Goal: Check status: Check status

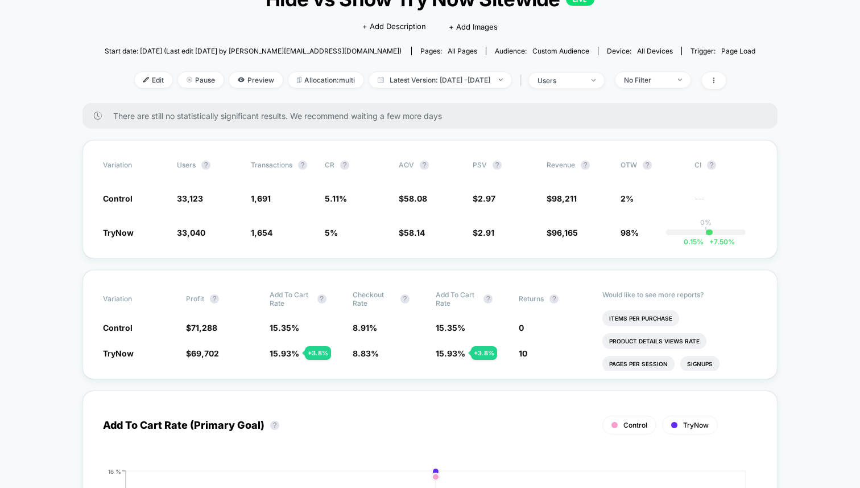
scroll to position [31, 0]
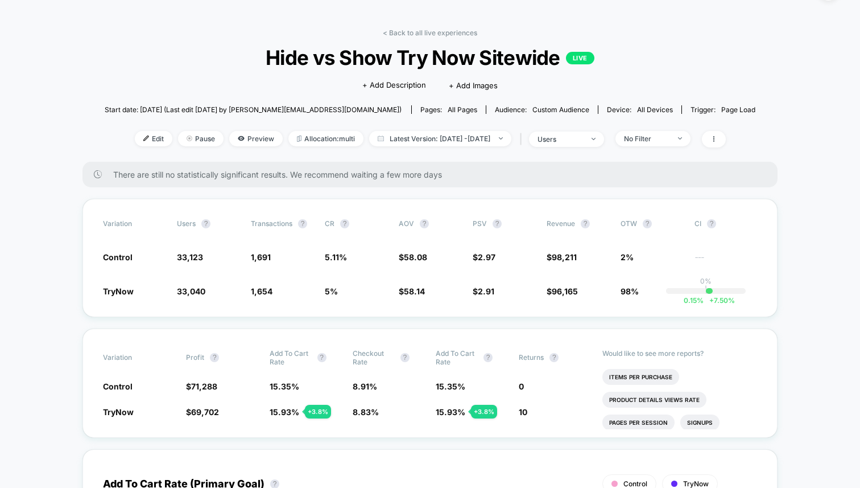
click at [650, 140] on div "No Filter" at bounding box center [647, 138] width 46 height 9
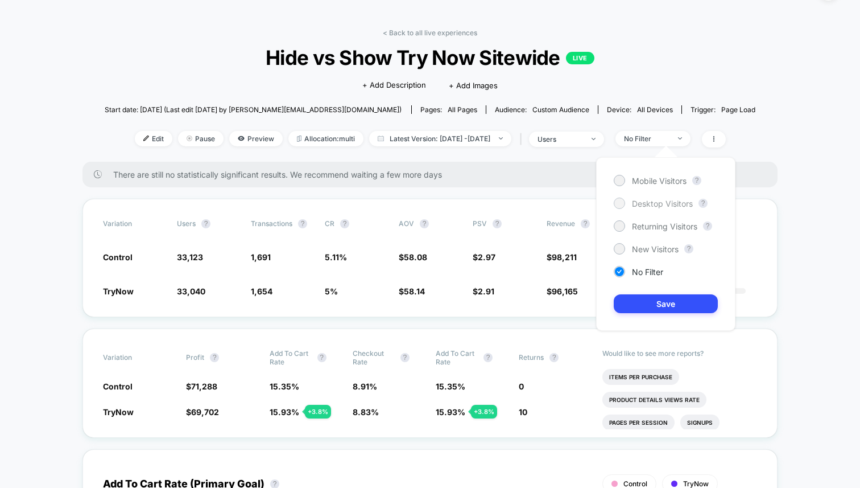
drag, startPoint x: 649, startPoint y: 180, endPoint x: 648, endPoint y: 197, distance: 17.2
click at [649, 180] on span "Mobile Visitors" at bounding box center [659, 181] width 55 height 10
click at [660, 300] on button "Save" at bounding box center [666, 303] width 104 height 19
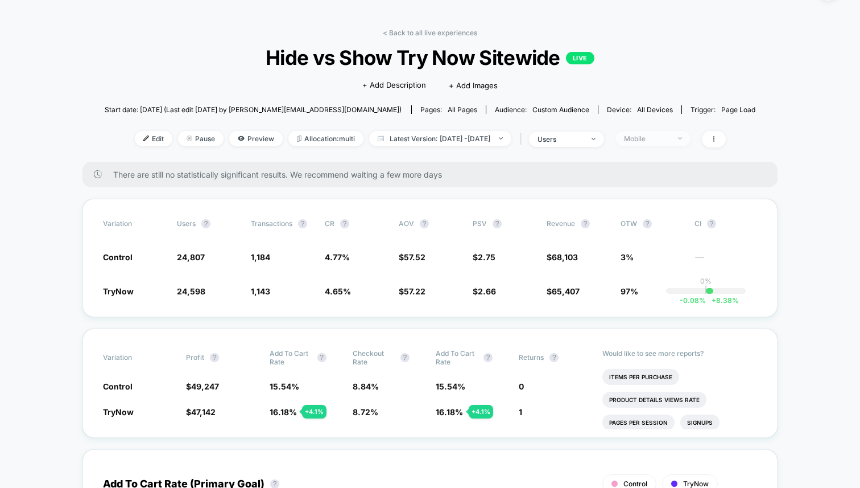
click at [652, 135] on div "Mobile" at bounding box center [647, 138] width 46 height 9
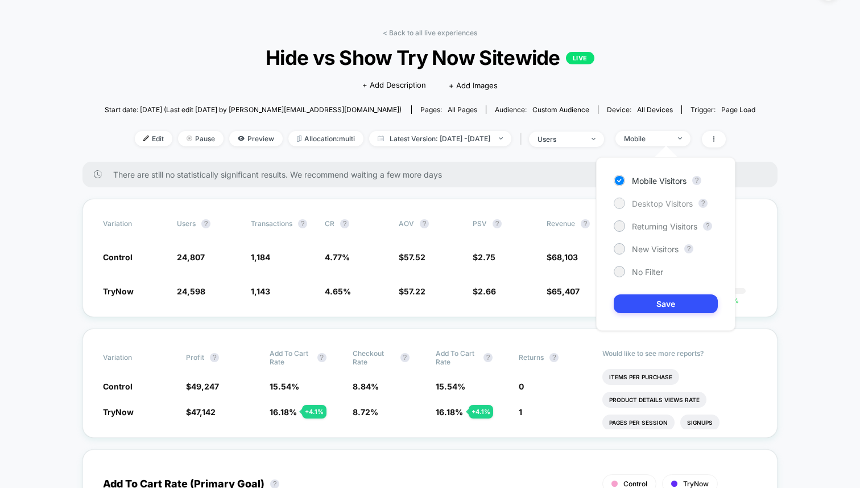
click at [652, 201] on span "Desktop Visitors" at bounding box center [662, 204] width 61 height 10
click at [653, 300] on button "Save" at bounding box center [666, 303] width 104 height 19
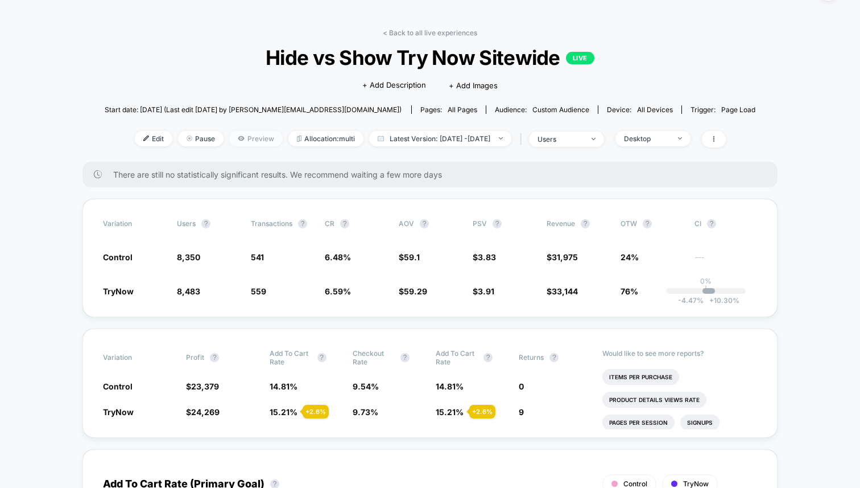
click at [232, 138] on span "Preview" at bounding box center [255, 138] width 53 height 15
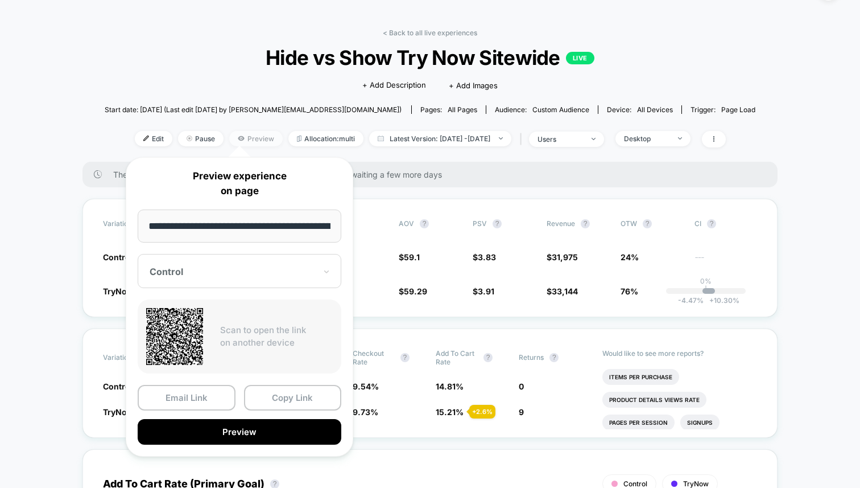
scroll to position [0, 229]
click at [240, 274] on div at bounding box center [233, 271] width 166 height 11
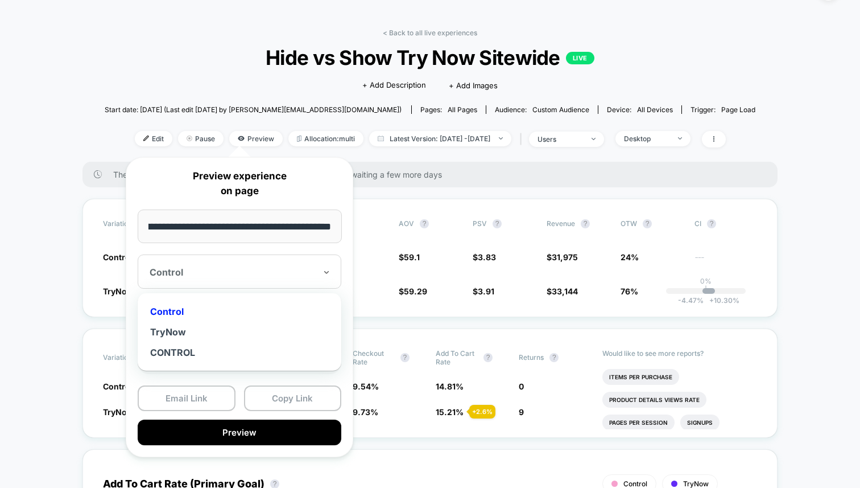
scroll to position [0, 0]
click at [186, 328] on div "TryNow" at bounding box center [239, 332] width 192 height 20
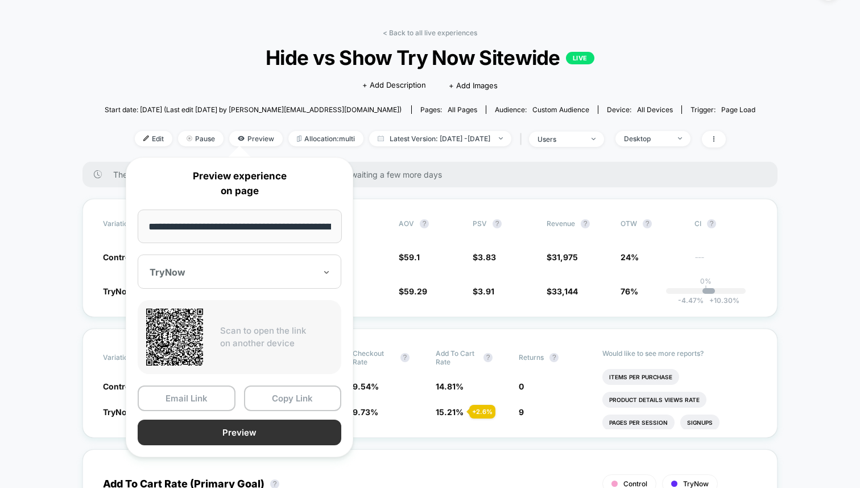
click at [236, 429] on button "Preview" at bounding box center [240, 432] width 204 height 26
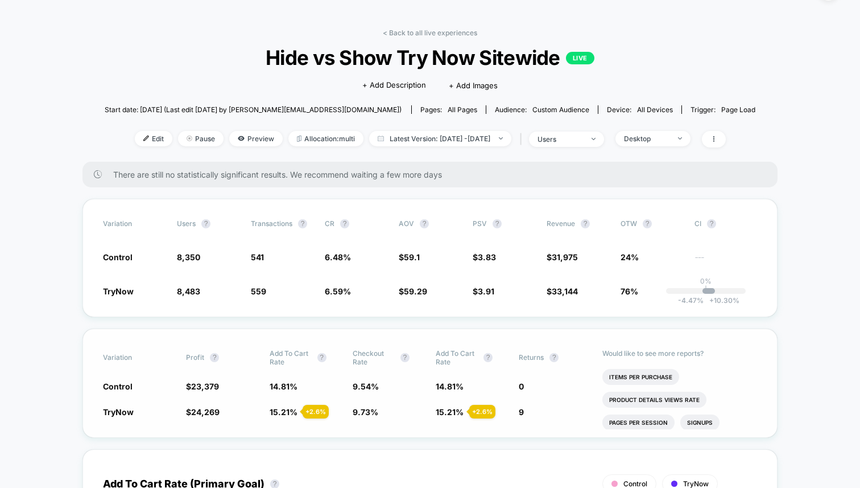
click at [390, 425] on div "Variation Profit ? Add To Cart Rate ? Checkout Rate ? Add To Cart Rate ? Return…" at bounding box center [430, 382] width 695 height 109
click at [670, 135] on div "Desktop" at bounding box center [647, 138] width 46 height 9
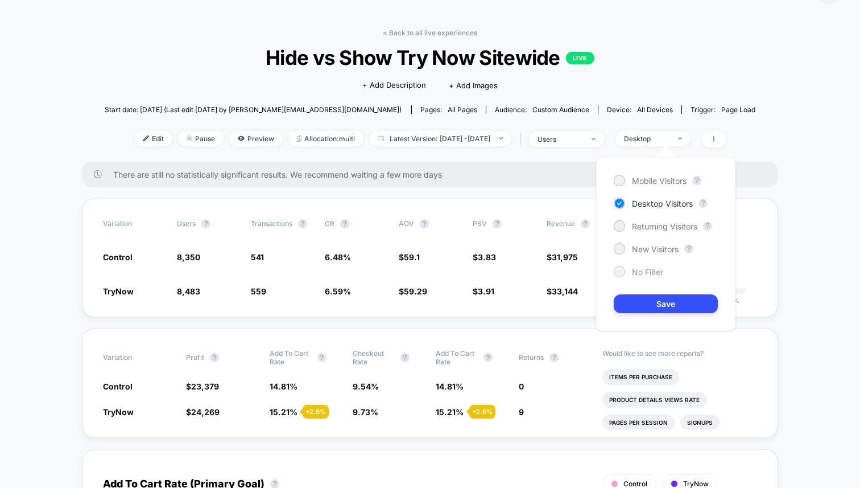
click at [626, 273] on div "No Filter" at bounding box center [639, 271] width 50 height 11
click at [647, 300] on button "Save" at bounding box center [666, 303] width 104 height 19
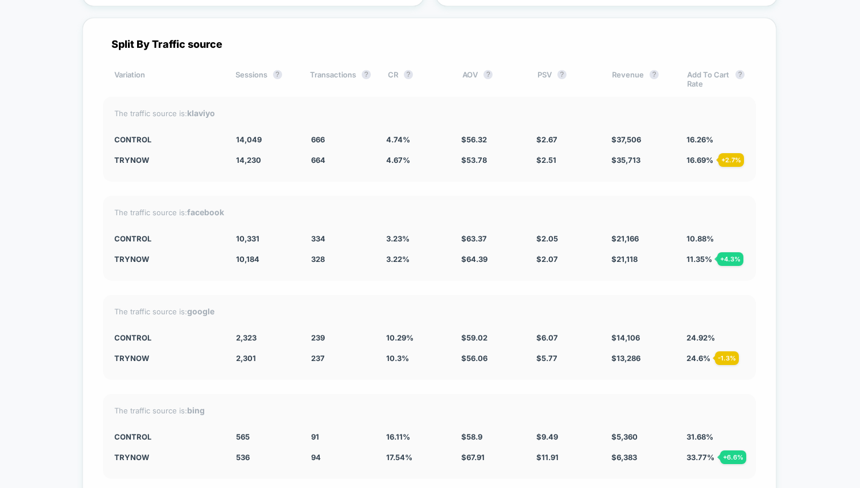
scroll to position [2761, 0]
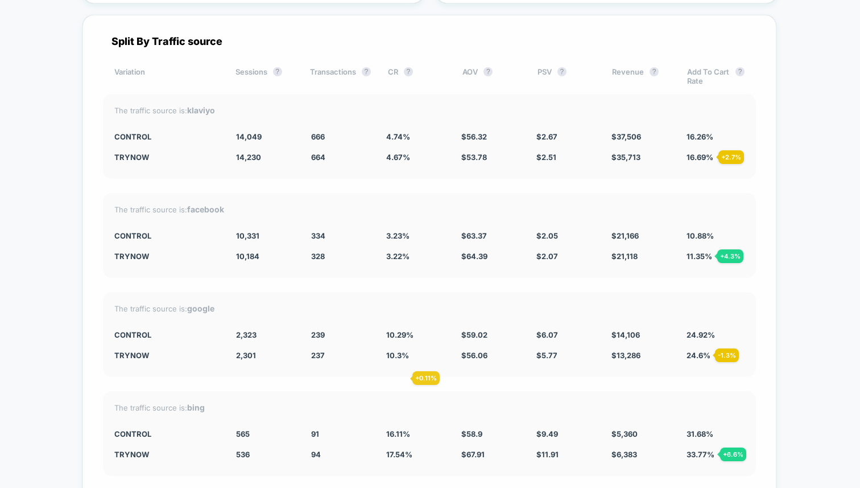
scroll to position [2967, 0]
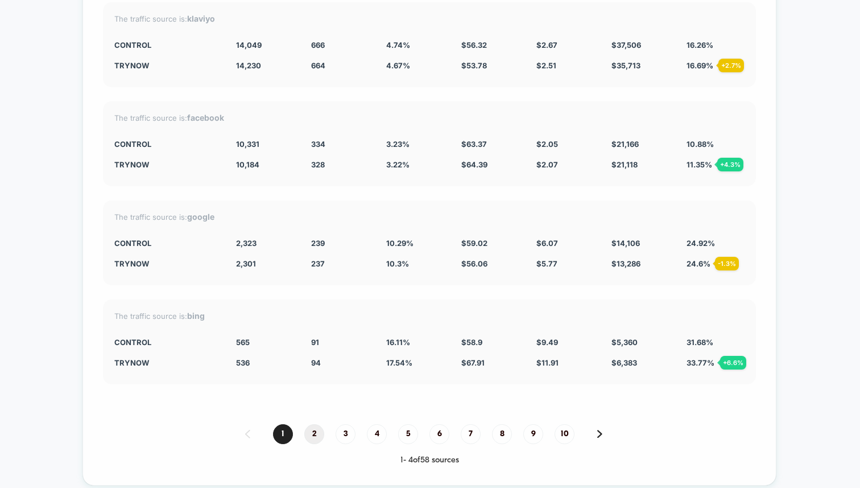
click at [317, 426] on span "2" at bounding box center [314, 434] width 20 height 20
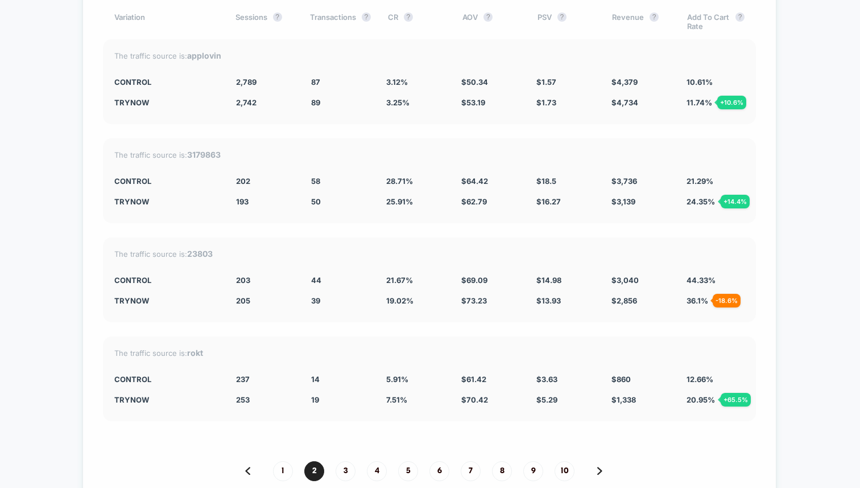
scroll to position [2938, 0]
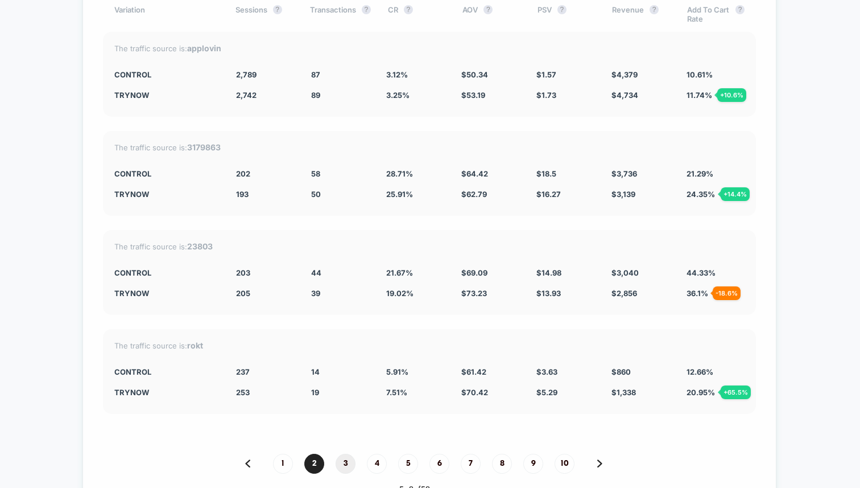
click at [346, 454] on span "3" at bounding box center [346, 464] width 20 height 20
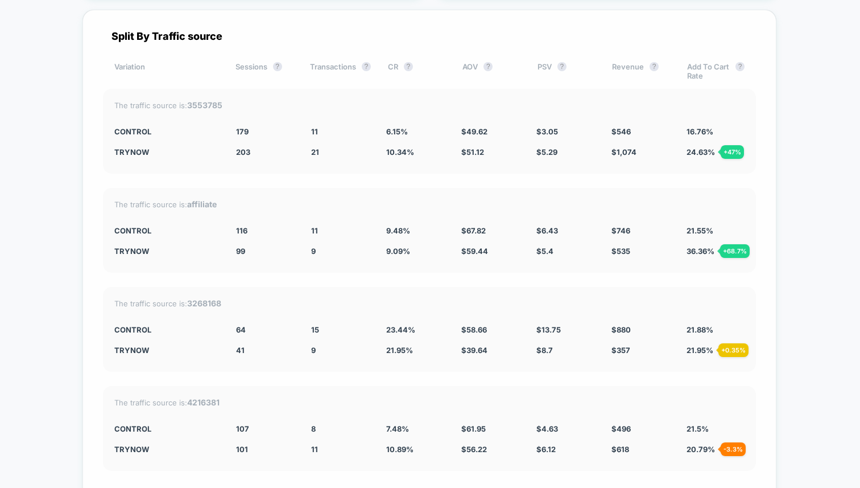
scroll to position [2918, 0]
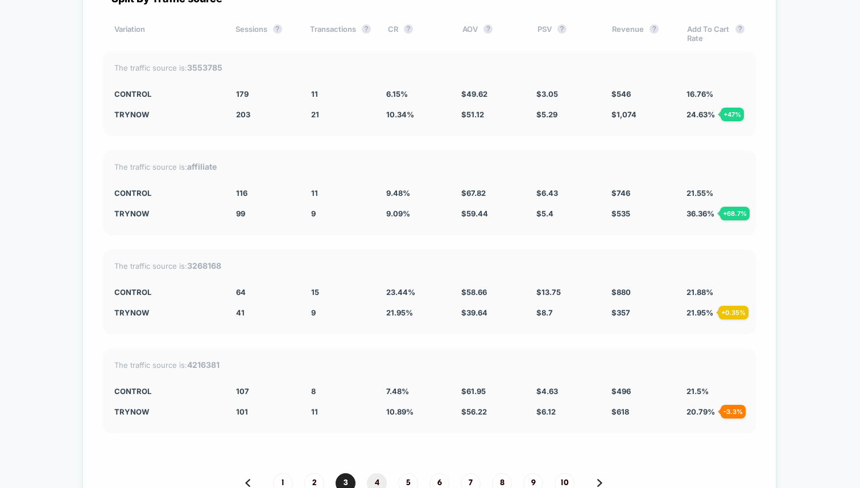
click at [375, 478] on span "4" at bounding box center [377, 483] width 20 height 20
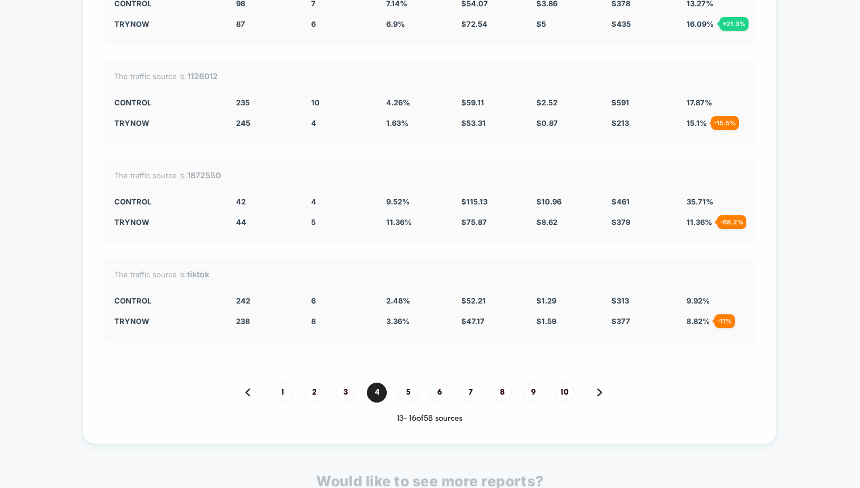
scroll to position [3016, 0]
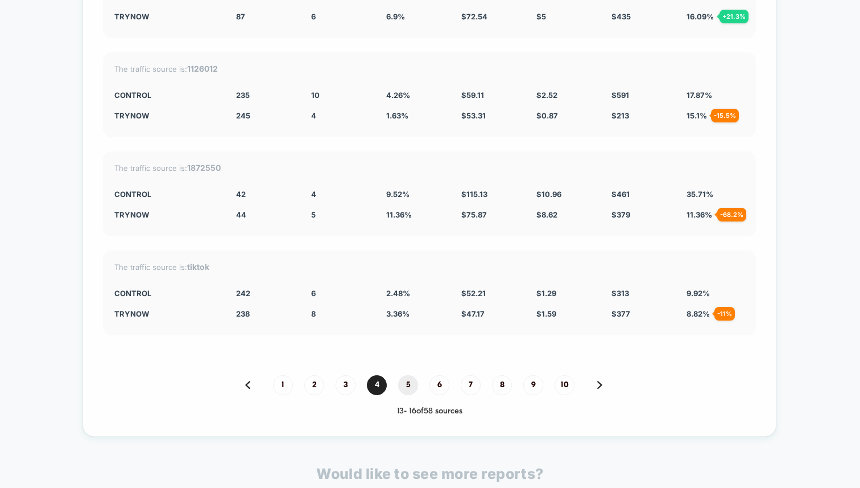
click at [406, 376] on span "5" at bounding box center [408, 385] width 20 height 20
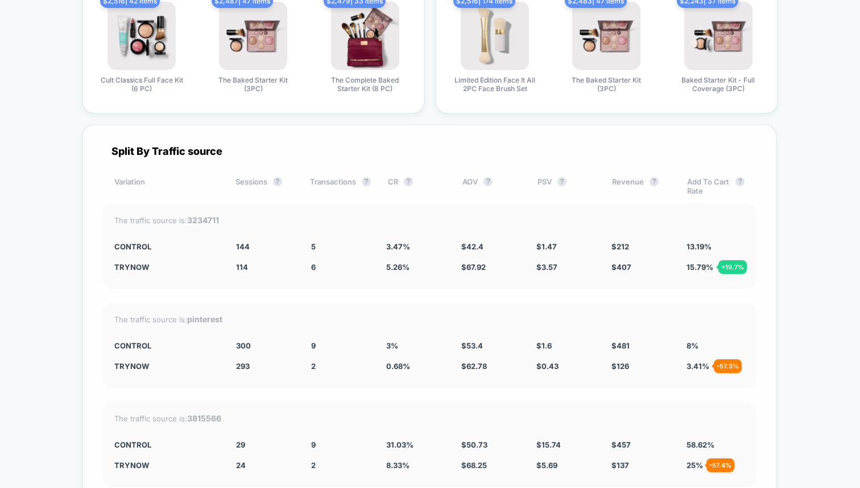
scroll to position [3018, 0]
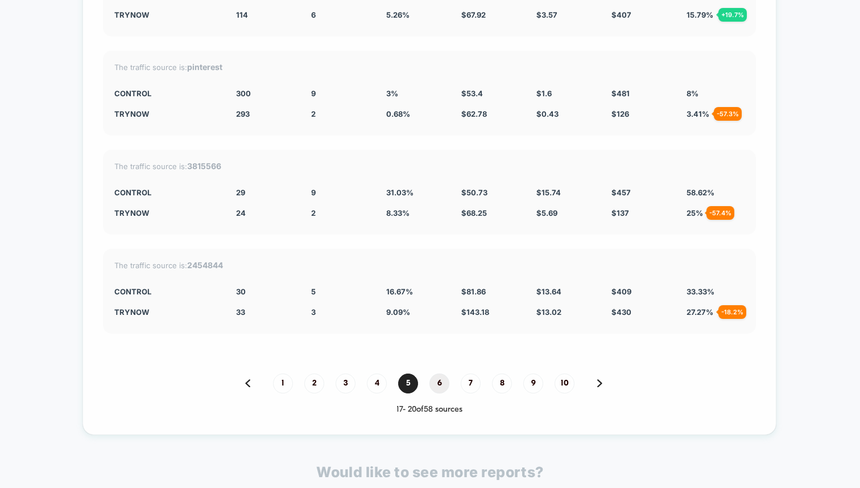
click at [441, 373] on span "6" at bounding box center [440, 383] width 20 height 20
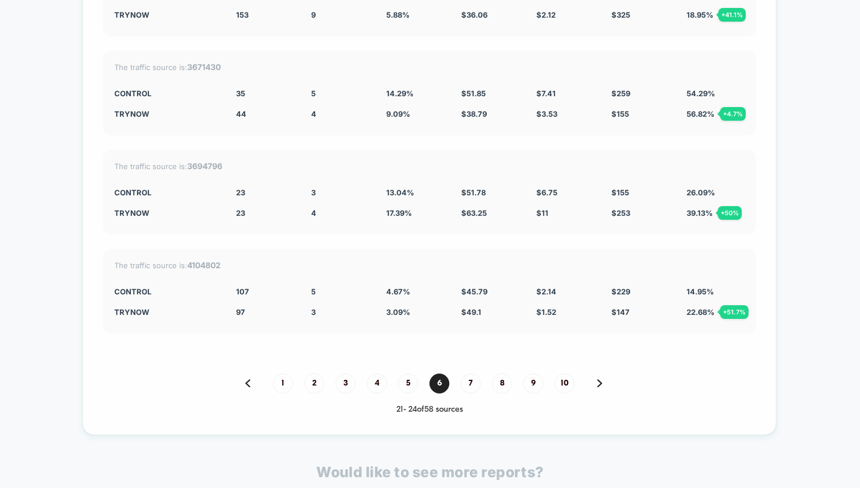
scroll to position [2821, 0]
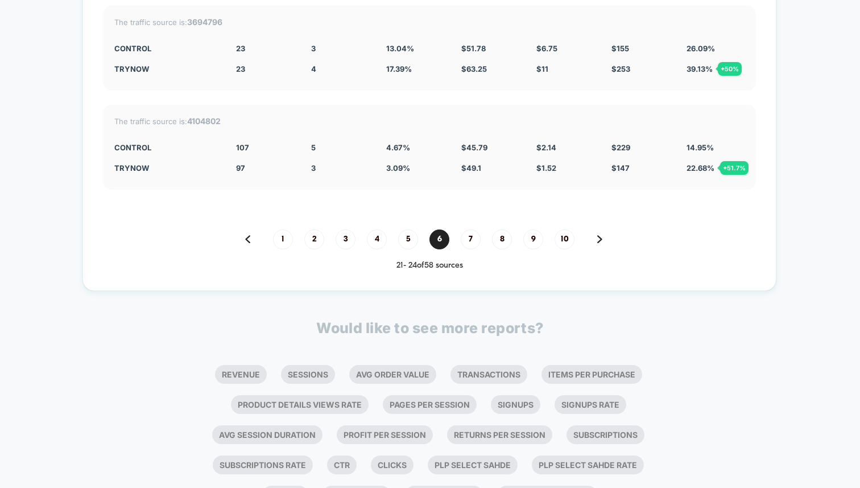
scroll to position [3210, 0]
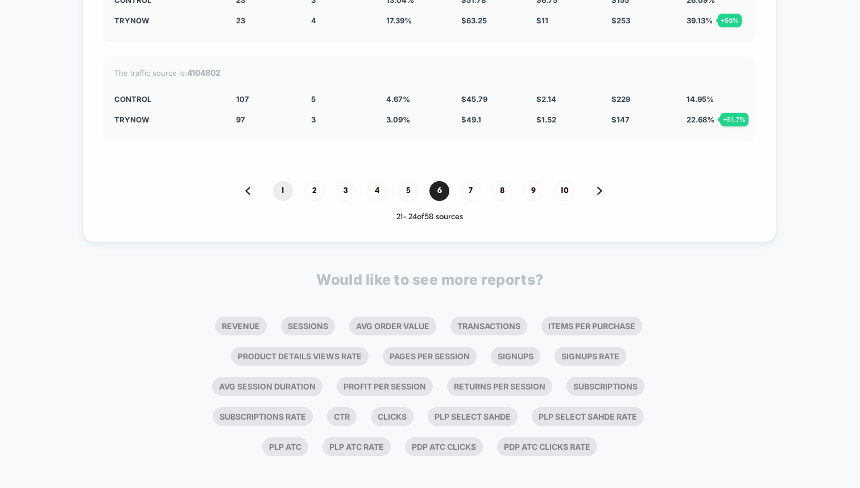
click at [285, 181] on span "1" at bounding box center [283, 191] width 20 height 20
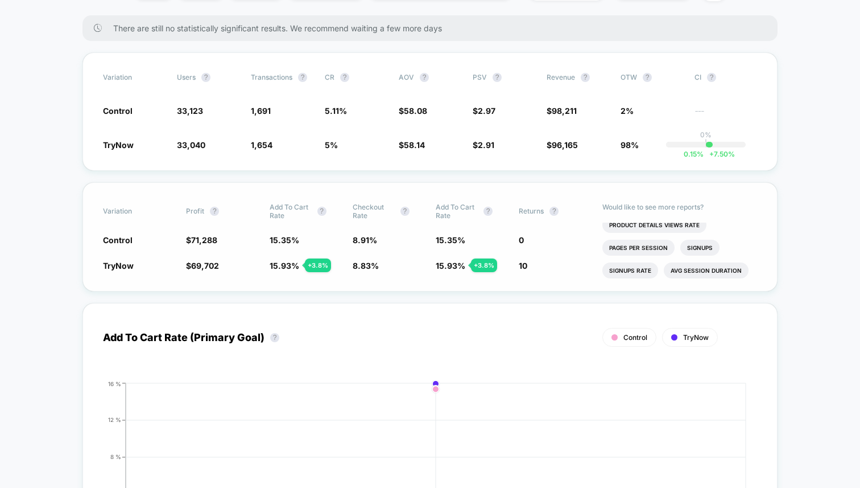
scroll to position [36, 0]
click at [701, 260] on li "Avg Session Duration" at bounding box center [706, 263] width 85 height 16
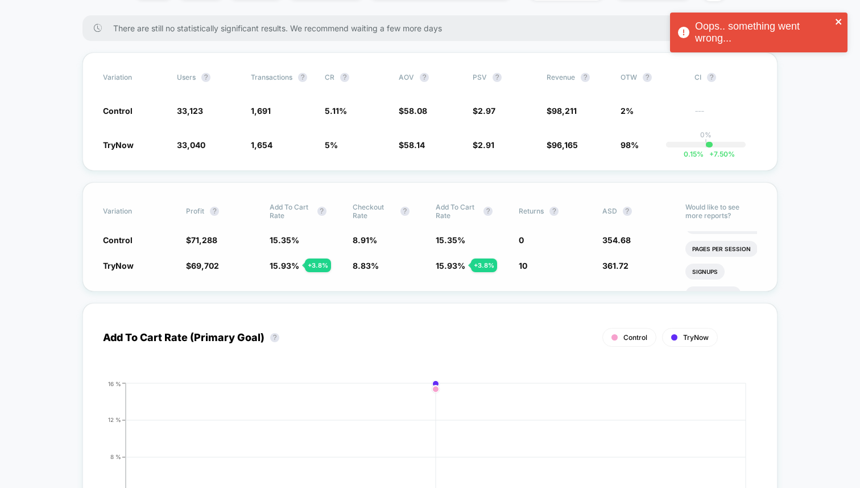
click at [838, 21] on icon "close" at bounding box center [839, 22] width 6 height 6
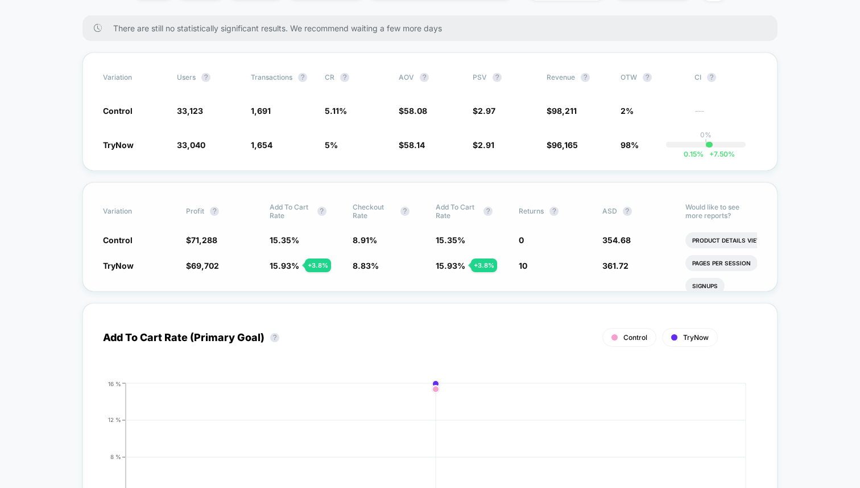
scroll to position [0, 0]
click at [602, 263] on div "TryNow $ 69,702 - 2 % 15.93 % + 3.8 % 8.83 % - 0.94 % 15.93 % + 3.8 % 10 361.72…" at bounding box center [430, 265] width 654 height 11
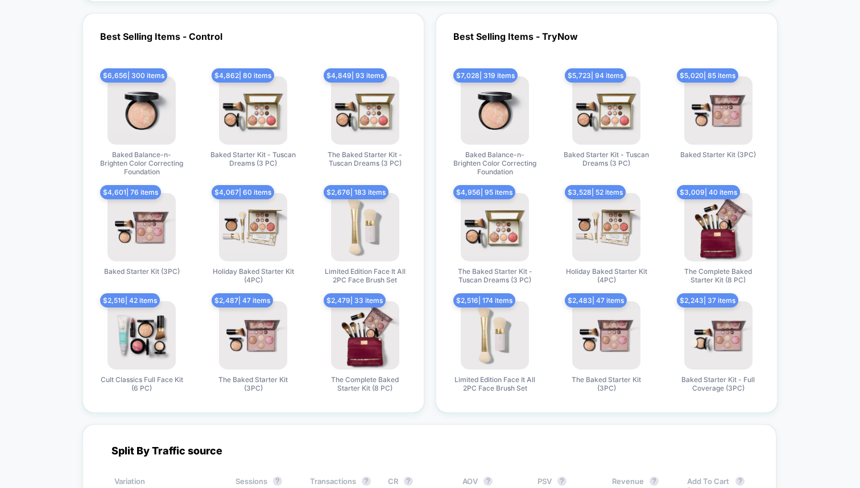
scroll to position [2988, 0]
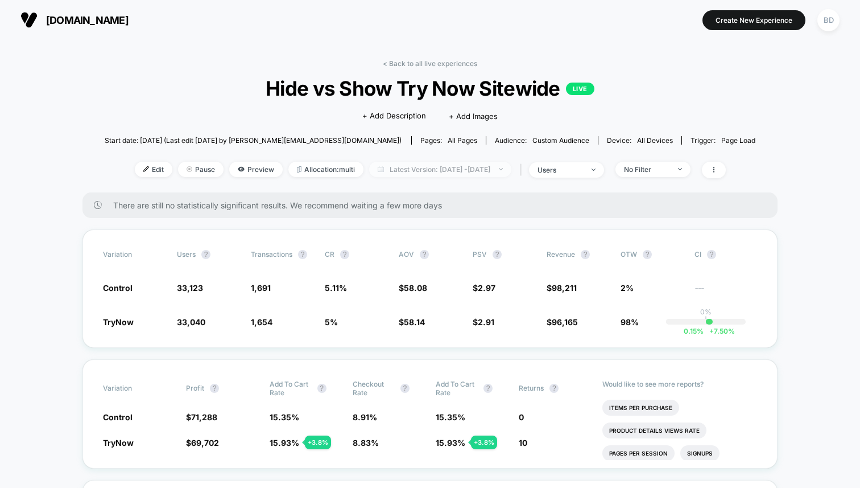
click at [488, 166] on span "Latest Version: [DATE] - [DATE]" at bounding box center [440, 169] width 142 height 15
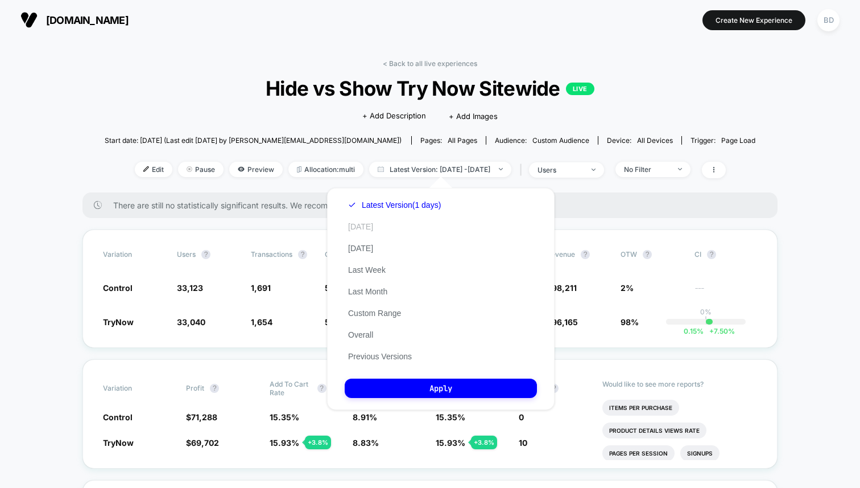
click at [359, 225] on button "[DATE]" at bounding box center [361, 226] width 32 height 10
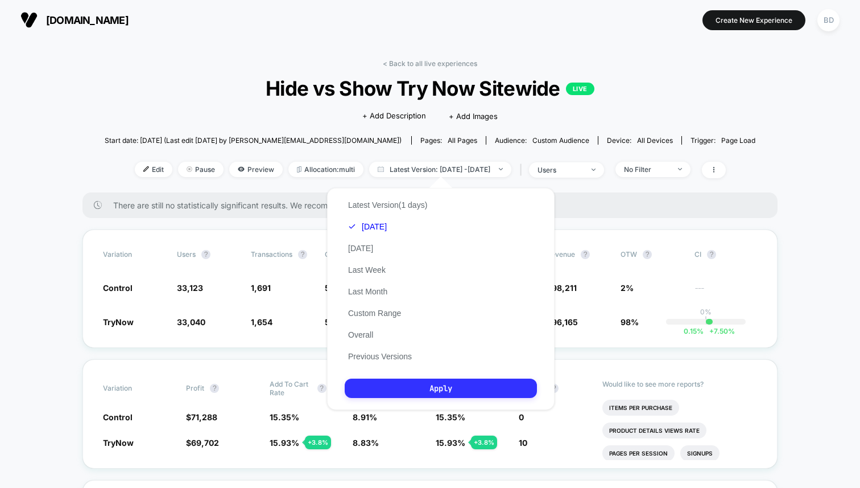
click at [444, 386] on button "Apply" at bounding box center [441, 387] width 192 height 19
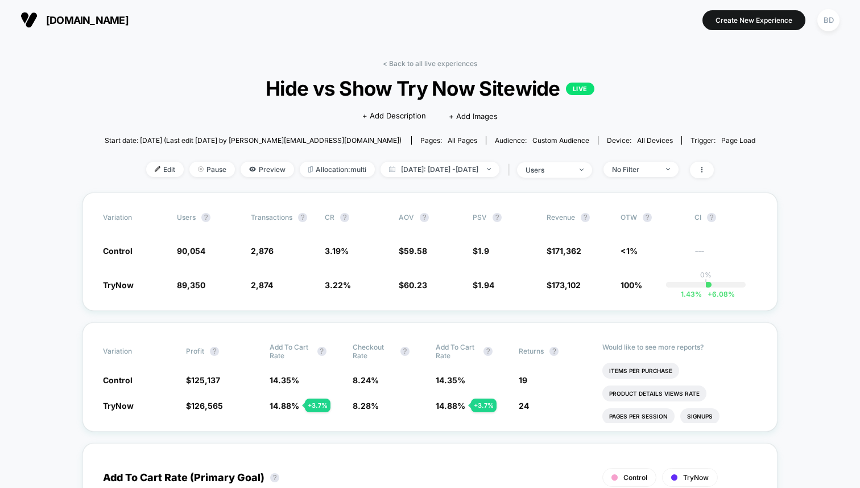
click at [466, 167] on span "Today: Oct 7, 2025 - Oct 7, 2025" at bounding box center [440, 169] width 119 height 15
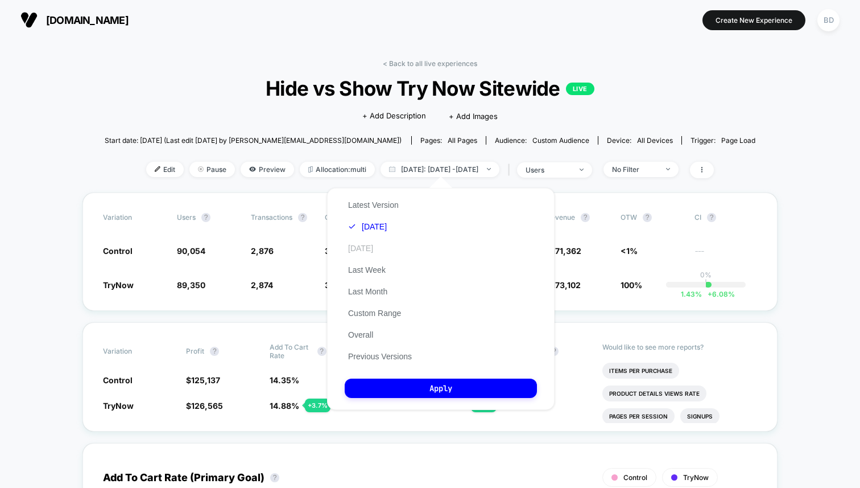
click at [370, 245] on button "[DATE]" at bounding box center [361, 248] width 32 height 10
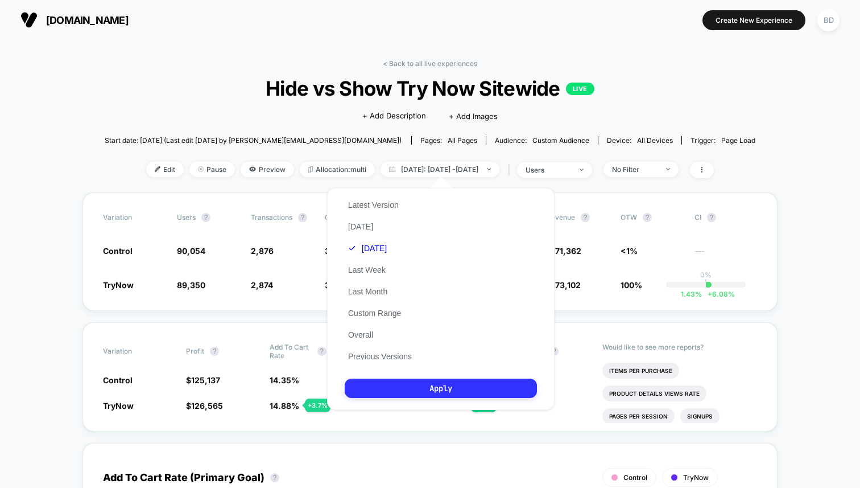
click at [440, 393] on button "Apply" at bounding box center [441, 387] width 192 height 19
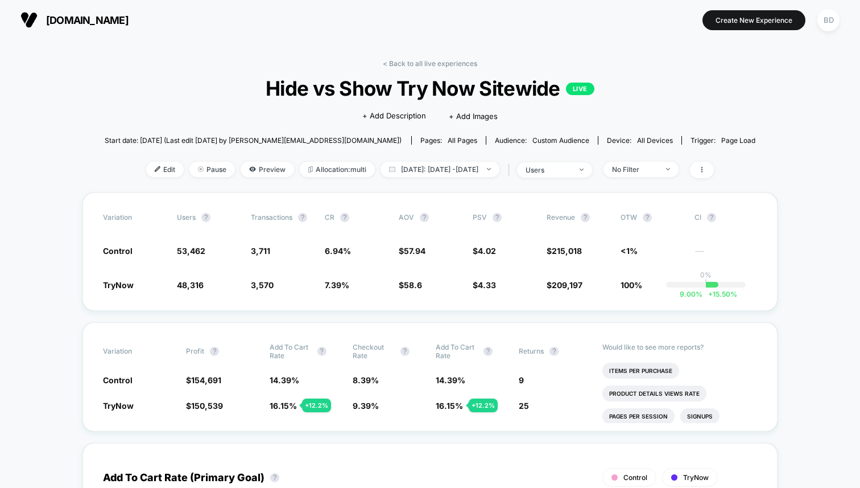
click at [446, 172] on span "Yesterday: Oct 6, 2025 - Oct 6, 2025" at bounding box center [440, 169] width 119 height 15
select select "*"
select select "****"
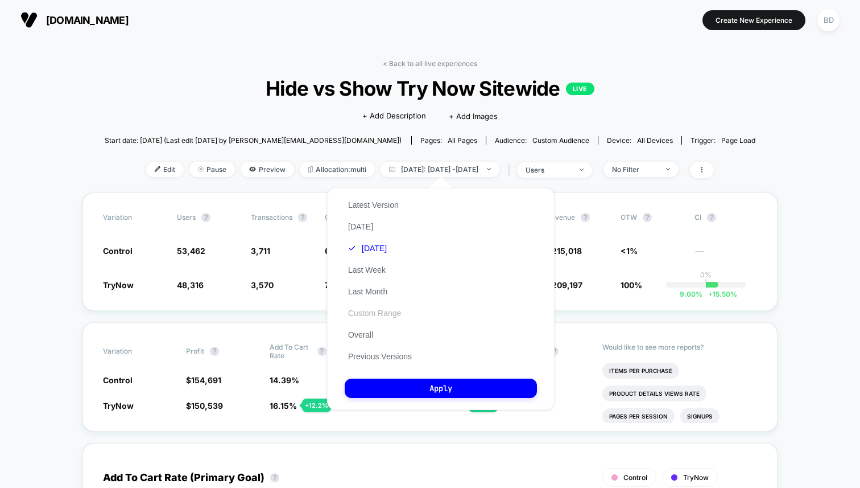
click at [370, 311] on button "Custom Range" at bounding box center [375, 313] width 60 height 10
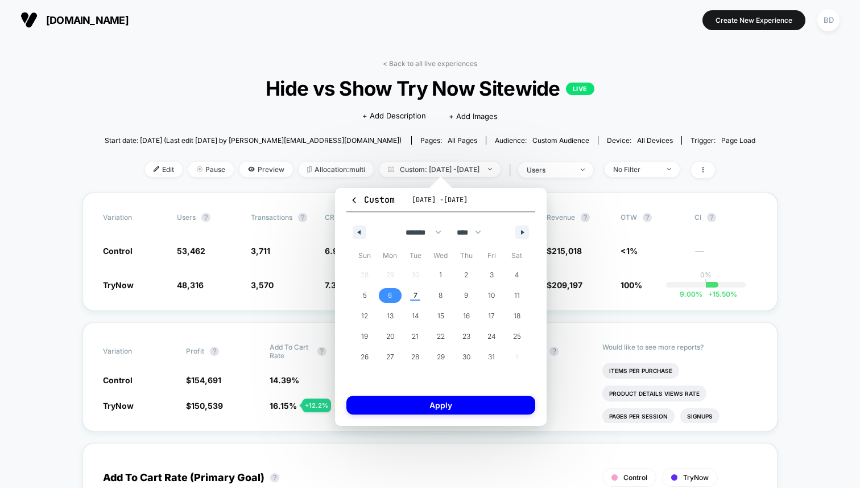
click at [394, 294] on span "6" at bounding box center [391, 295] width 26 height 15
click at [390, 296] on span "6" at bounding box center [390, 295] width 4 height 20
click at [429, 407] on button "Apply" at bounding box center [441, 405] width 189 height 19
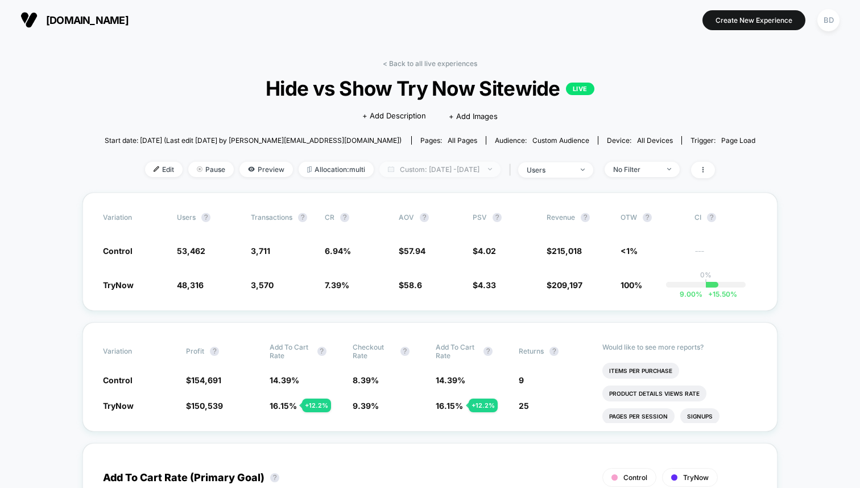
click at [447, 171] on span "Custom: Oct 6, 2025 - Oct 6, 2025" at bounding box center [440, 169] width 121 height 15
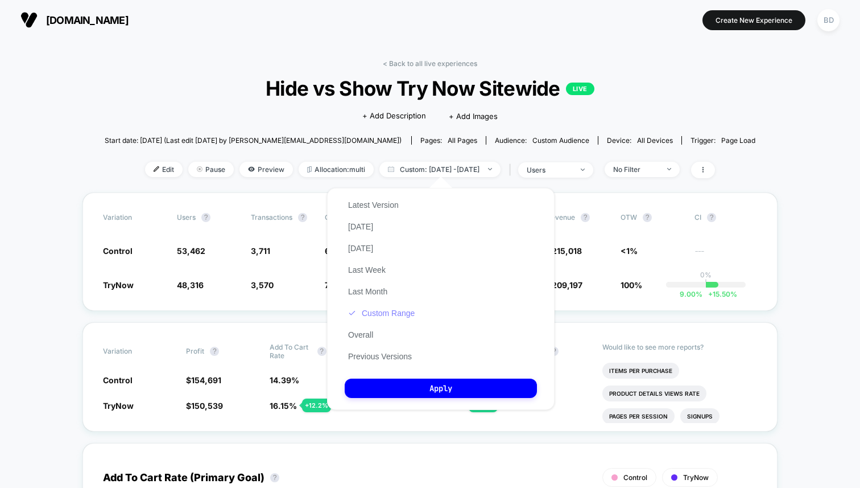
click at [369, 312] on button "Custom Range" at bounding box center [381, 313] width 73 height 10
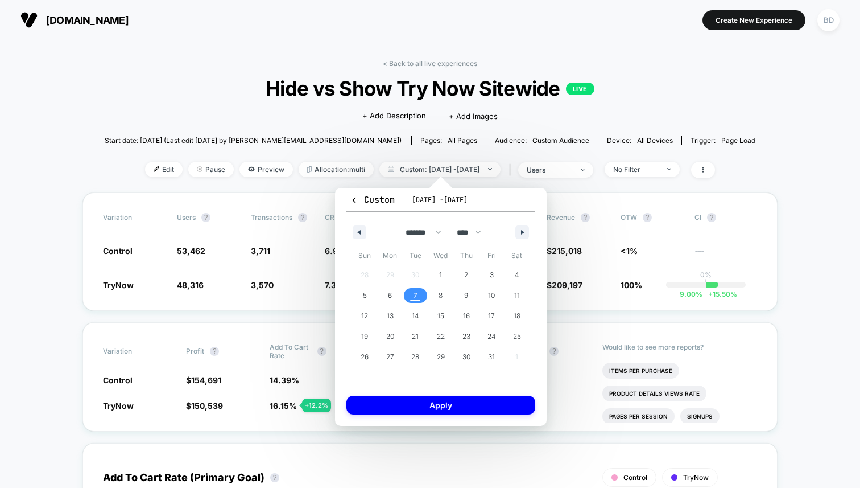
click at [414, 303] on span "7" at bounding box center [416, 295] width 4 height 20
click at [414, 298] on span "7" at bounding box center [416, 295] width 4 height 20
click at [430, 407] on button "Apply" at bounding box center [441, 405] width 189 height 19
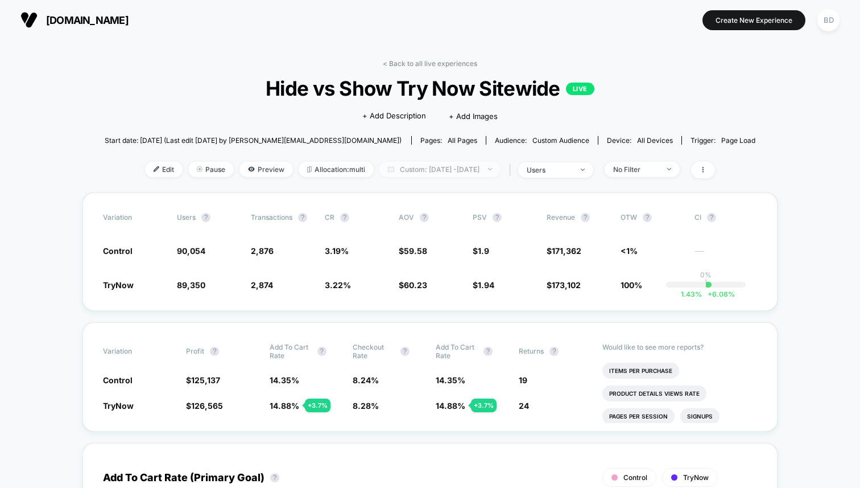
click at [438, 170] on span "Custom: Oct 7, 2025 - Oct 7, 2025" at bounding box center [440, 169] width 121 height 15
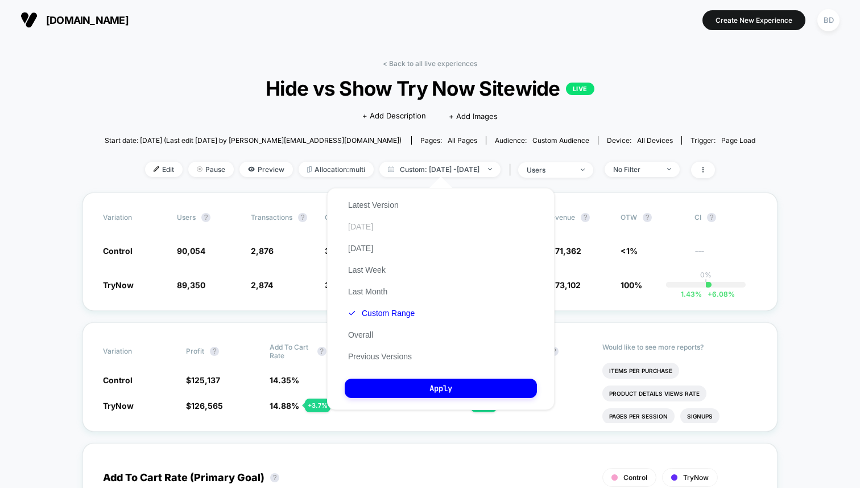
click at [363, 223] on button "[DATE]" at bounding box center [361, 226] width 32 height 10
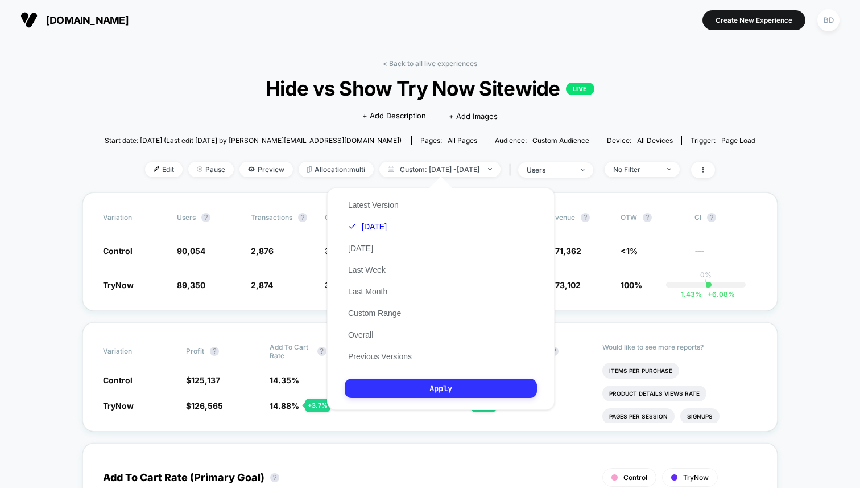
click at [424, 384] on button "Apply" at bounding box center [441, 387] width 192 height 19
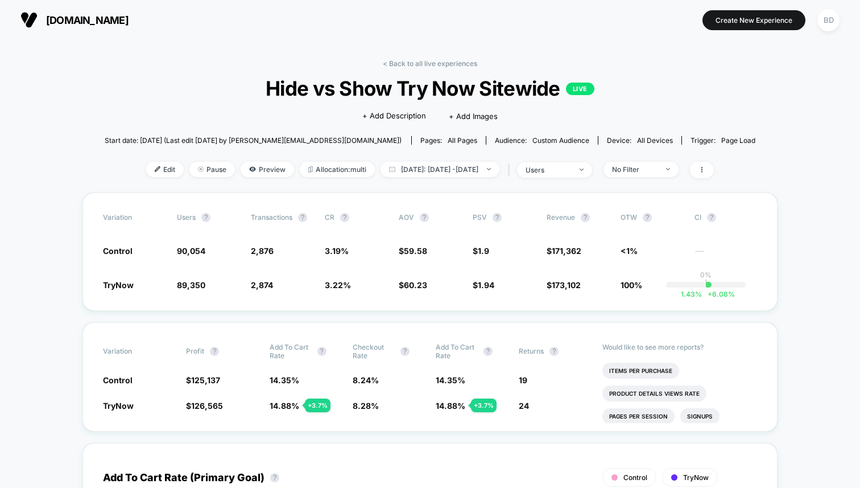
click at [448, 172] on span "Today: Oct 7, 2025 - Oct 7, 2025" at bounding box center [440, 169] width 119 height 15
select select "*"
select select "****"
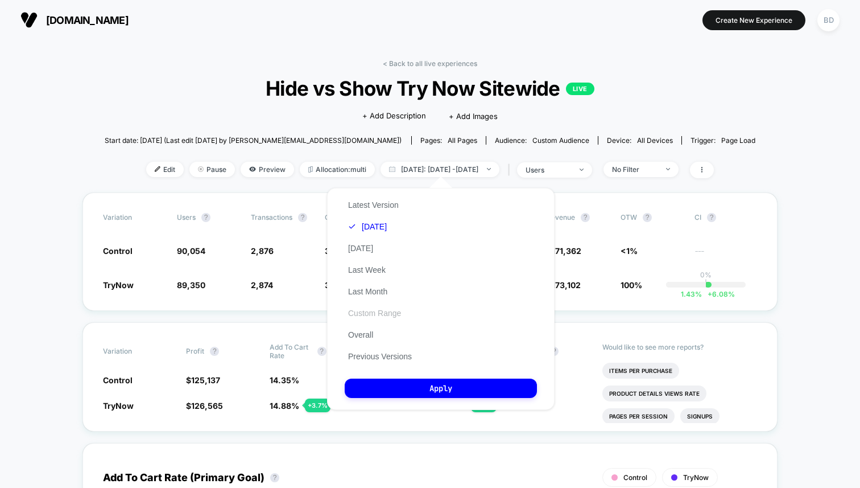
click at [367, 310] on button "Custom Range" at bounding box center [375, 313] width 60 height 10
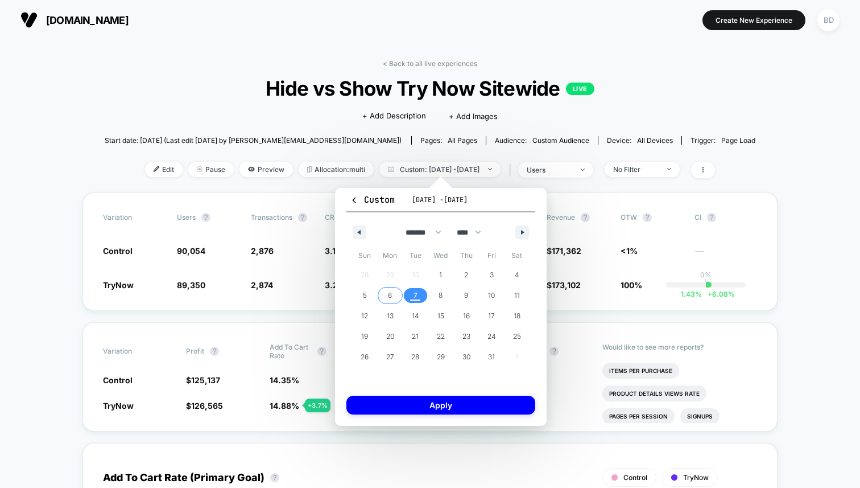
click at [391, 297] on span "6" at bounding box center [390, 295] width 4 height 20
click at [414, 297] on span "7" at bounding box center [416, 295] width 4 height 20
click at [440, 402] on button "Apply" at bounding box center [441, 405] width 189 height 19
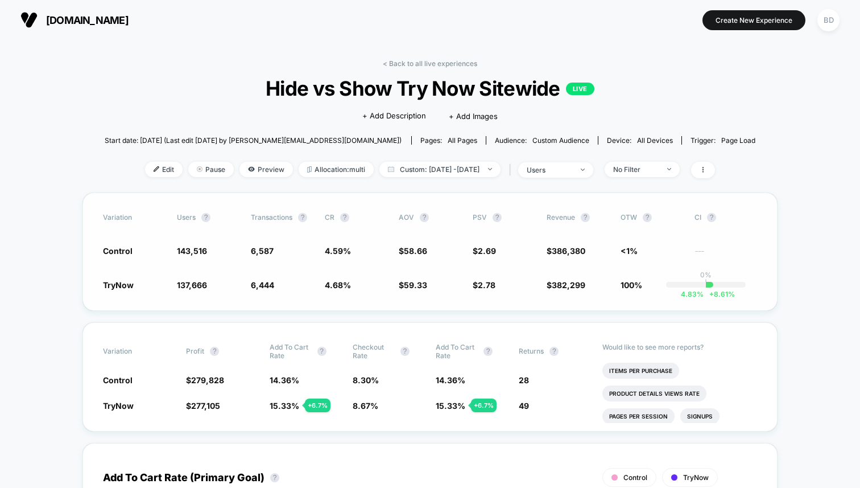
click at [448, 299] on div "Variation users ? Transactions ? CR ? AOV ? PSV ? Revenue ? OTW ? CI ? Control …" at bounding box center [430, 251] width 695 height 118
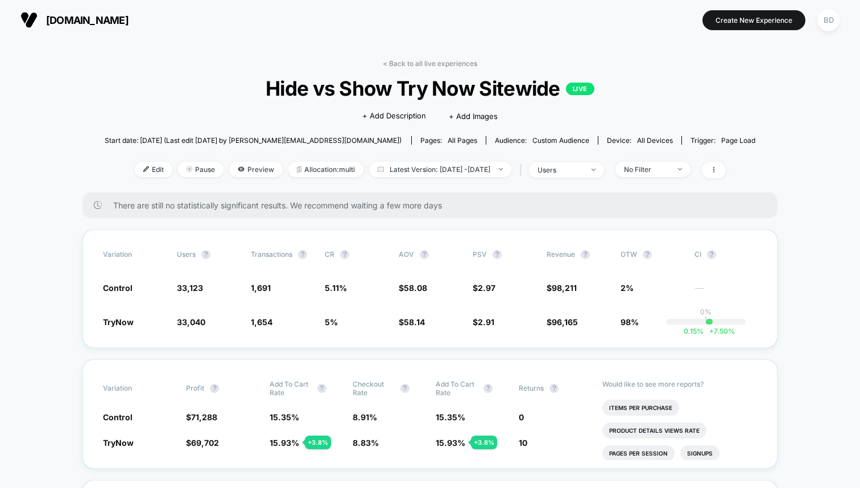
click at [512, 171] on span "Latest Version: [DATE] - [DATE]" at bounding box center [440, 169] width 142 height 15
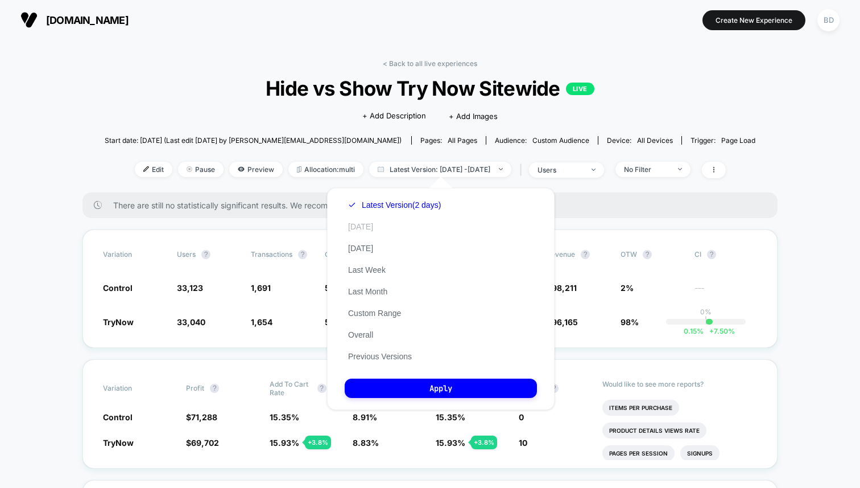
click at [361, 229] on button "[DATE]" at bounding box center [361, 226] width 32 height 10
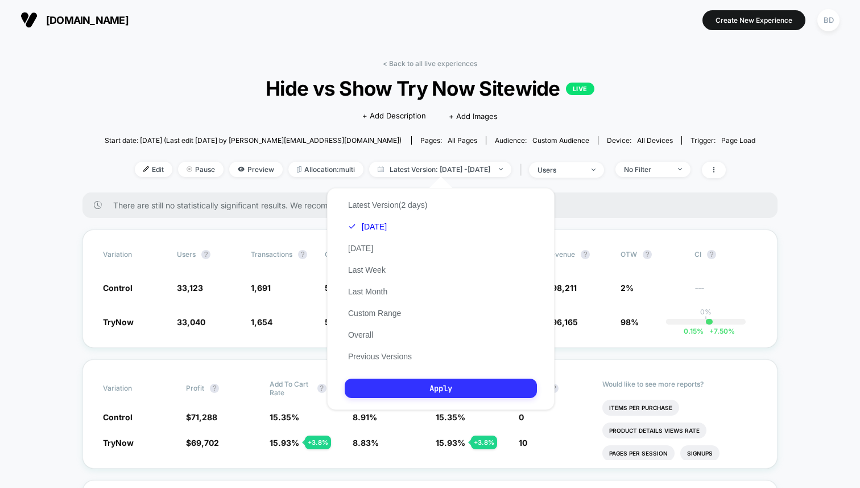
click at [439, 382] on button "Apply" at bounding box center [441, 387] width 192 height 19
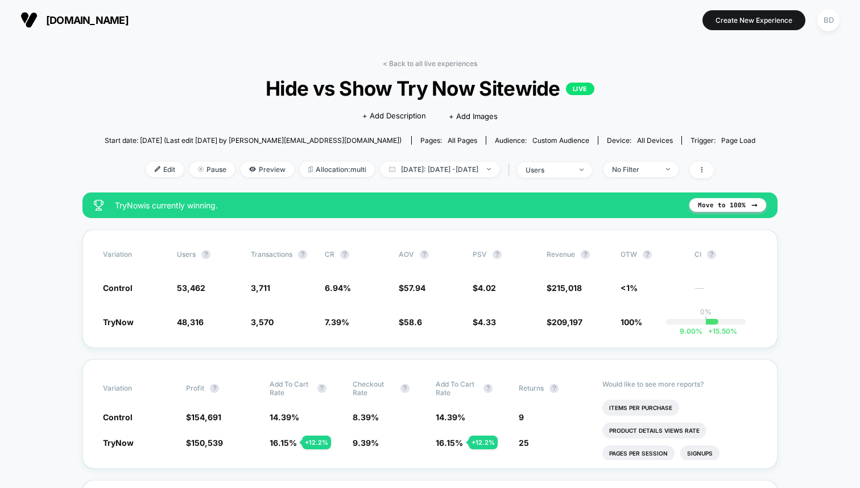
click at [450, 170] on span "[DATE]: [DATE] - [DATE]" at bounding box center [440, 169] width 119 height 15
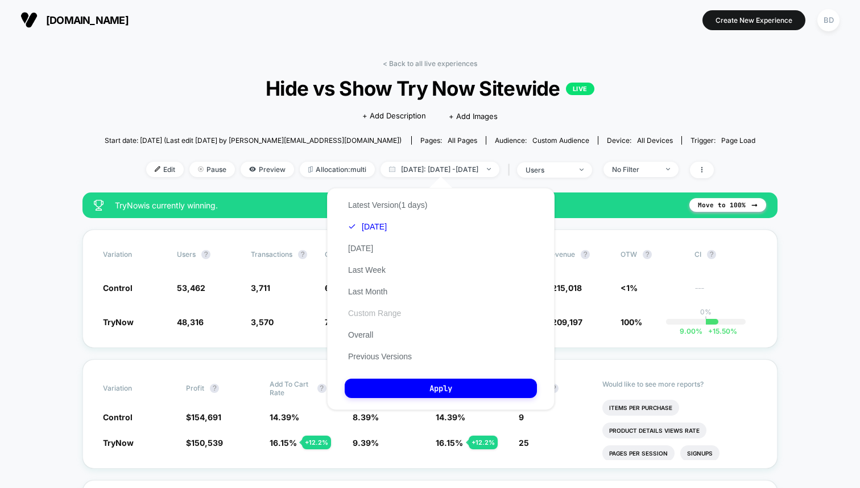
click at [368, 315] on button "Custom Range" at bounding box center [375, 313] width 60 height 10
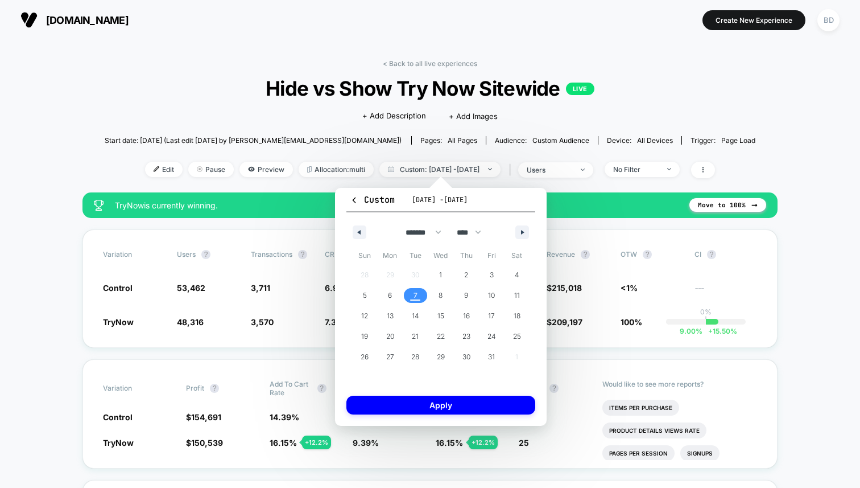
click at [417, 295] on span "7" at bounding box center [416, 295] width 4 height 20
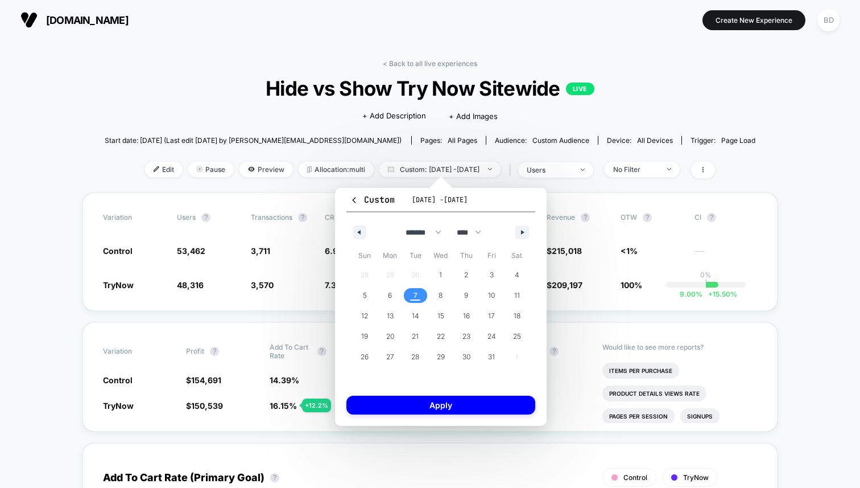
click at [417, 295] on span "7" at bounding box center [416, 295] width 4 height 20
click at [450, 409] on button "Apply" at bounding box center [441, 405] width 189 height 19
